Goal: Find specific page/section: Find specific page/section

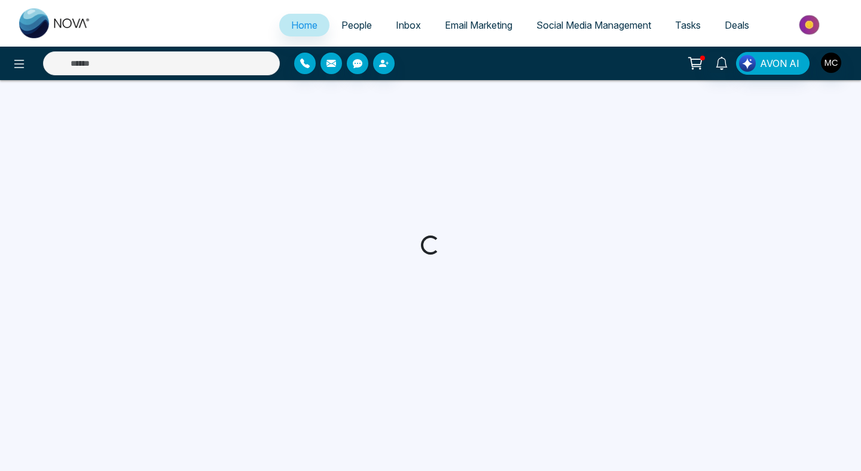
select select "*"
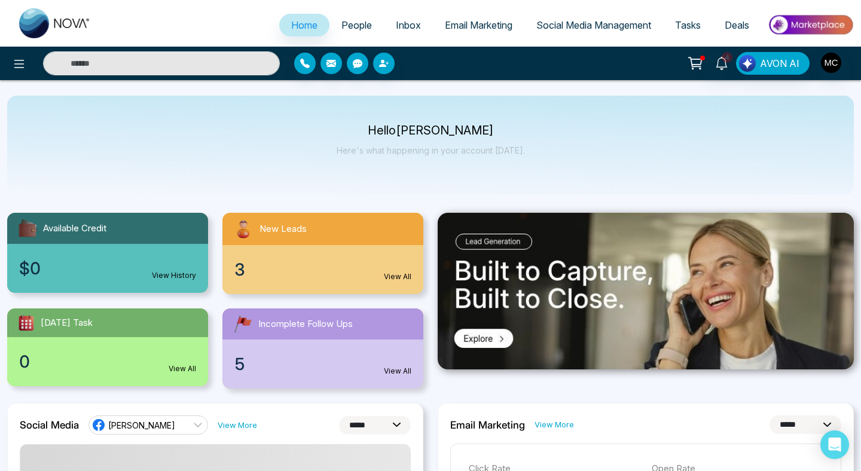
click at [350, 28] on span "People" at bounding box center [356, 25] width 30 height 12
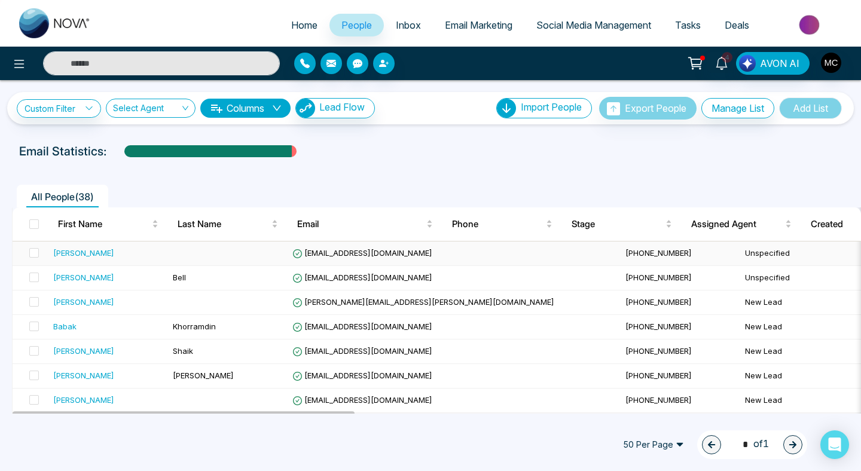
click at [84, 252] on div "[PERSON_NAME]" at bounding box center [83, 253] width 61 height 12
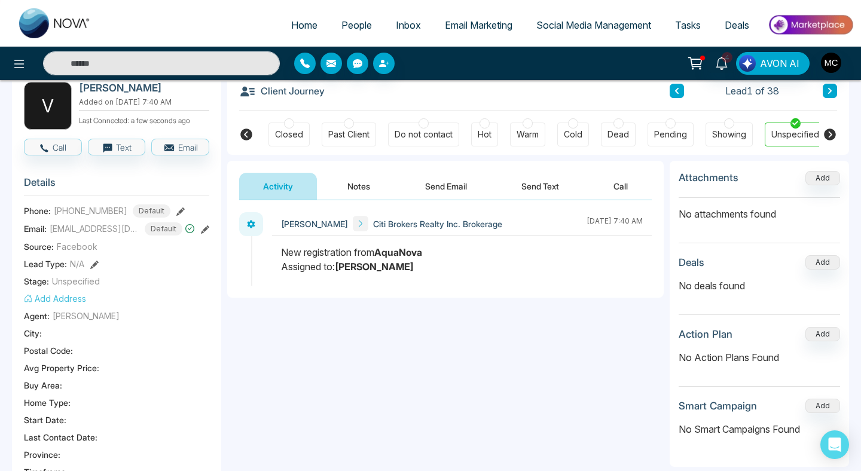
scroll to position [0, 321]
